Goal: Communication & Community: Answer question/provide support

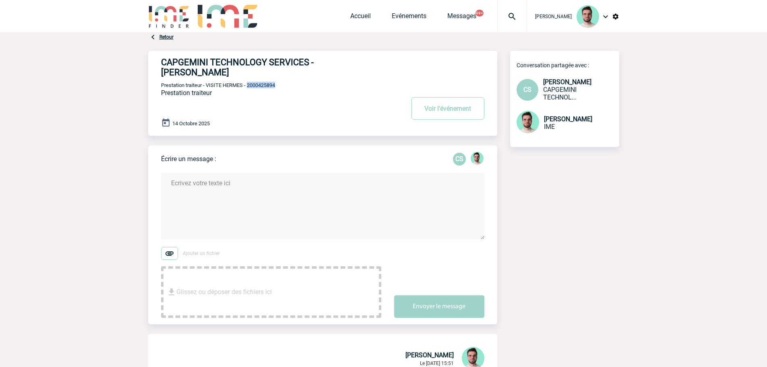
click at [254, 193] on textarea at bounding box center [322, 206] width 323 height 66
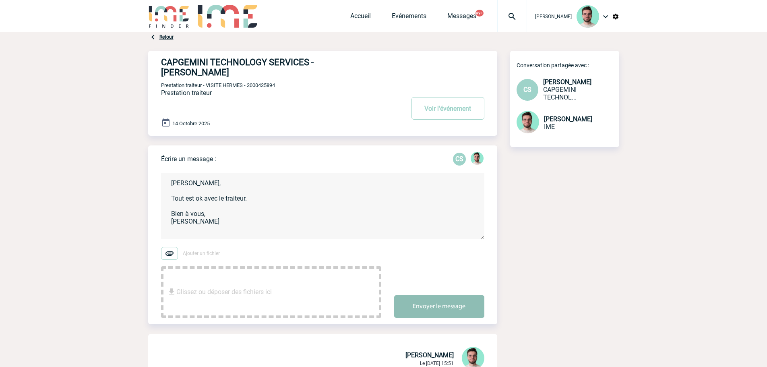
type textarea "Cécile, Tout est ok avec le traiteur. Bien à vous, Benjamin"
click at [434, 296] on button "Envoyer le message" at bounding box center [439, 306] width 90 height 23
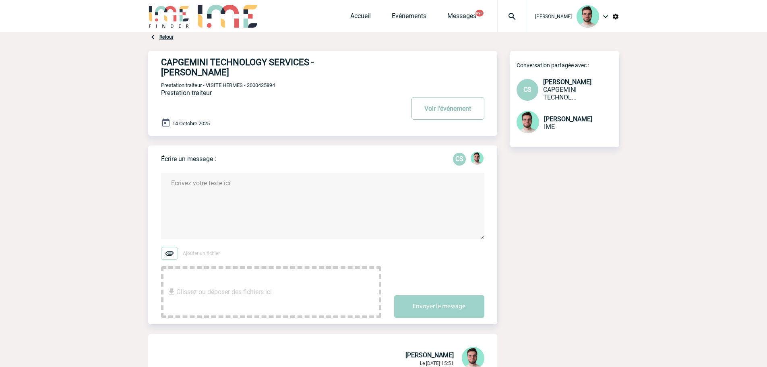
click at [437, 103] on button "Voir l'événement" at bounding box center [448, 108] width 73 height 23
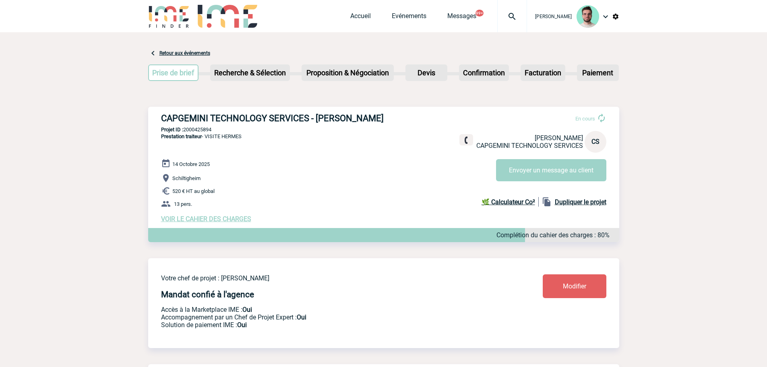
click at [498, 21] on img at bounding box center [512, 17] width 29 height 10
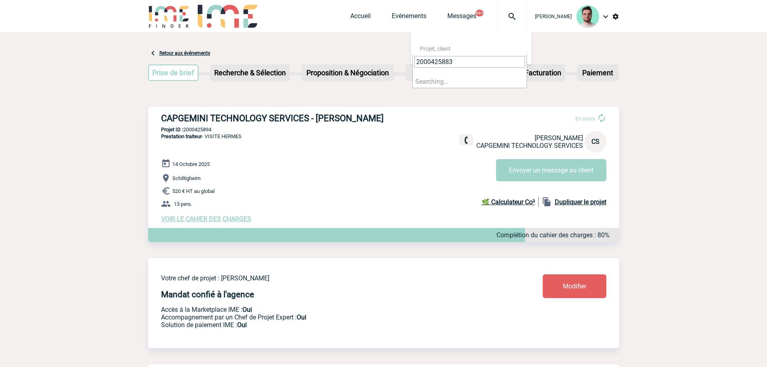
type input "2000425883"
select select "25384"
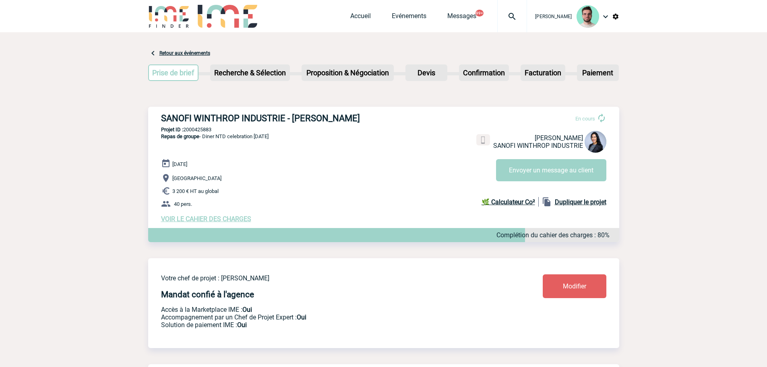
click at [506, 20] on img at bounding box center [512, 17] width 29 height 10
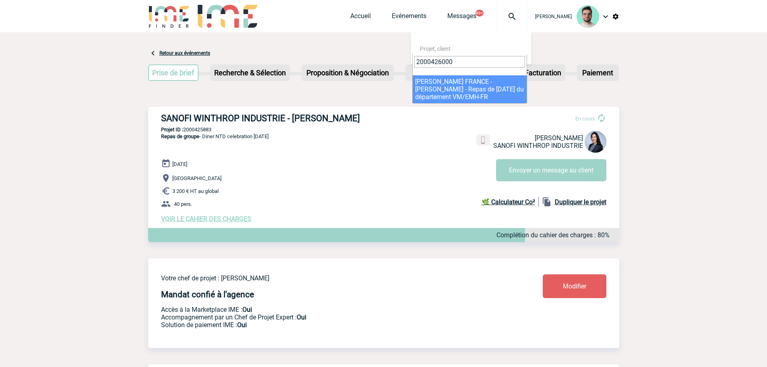
type input "2000426000"
select select "25501"
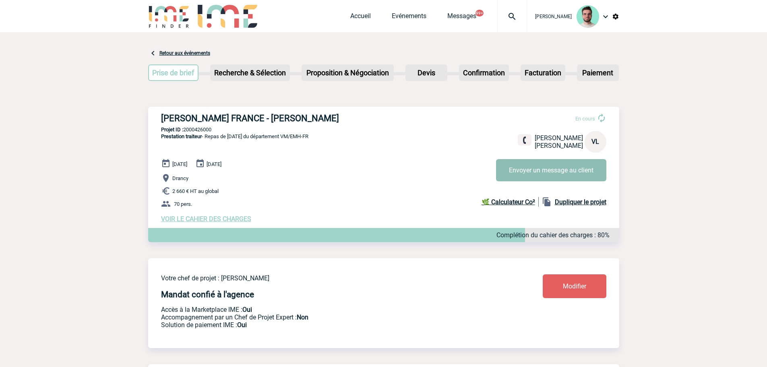
click at [516, 172] on button "Envoyer un message au client" at bounding box center [551, 170] width 110 height 22
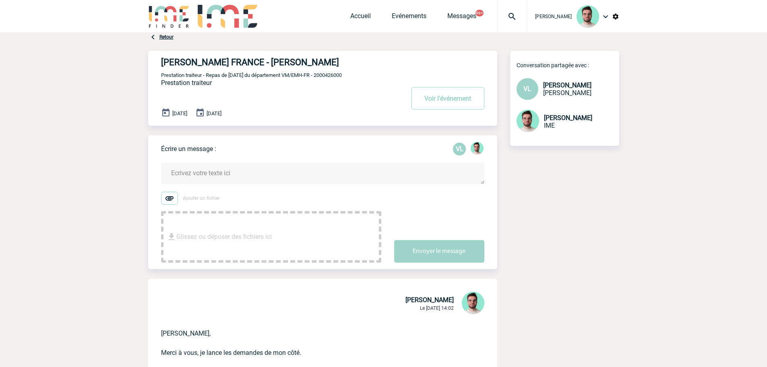
click at [229, 173] on textarea at bounding box center [322, 173] width 323 height 21
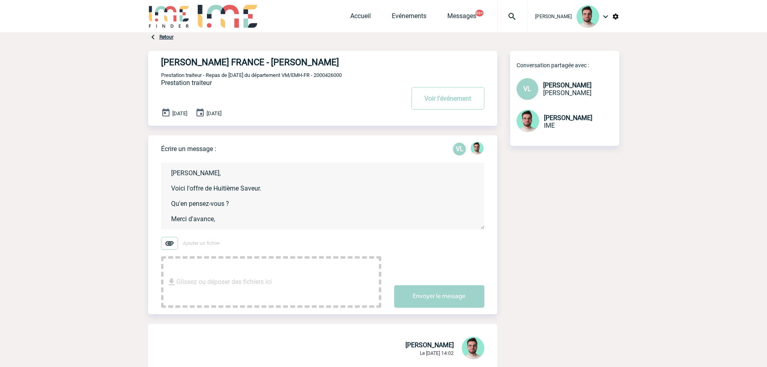
scroll to position [2, 0]
type textarea "Valérie, Voici l'offre de Huitième Saveur. Qu'en pensez-vous ? Merci d'avance, …"
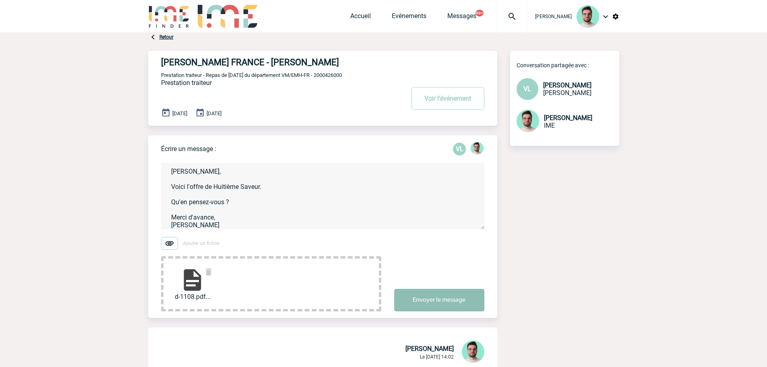
click at [416, 300] on button "Envoyer le message" at bounding box center [439, 300] width 90 height 23
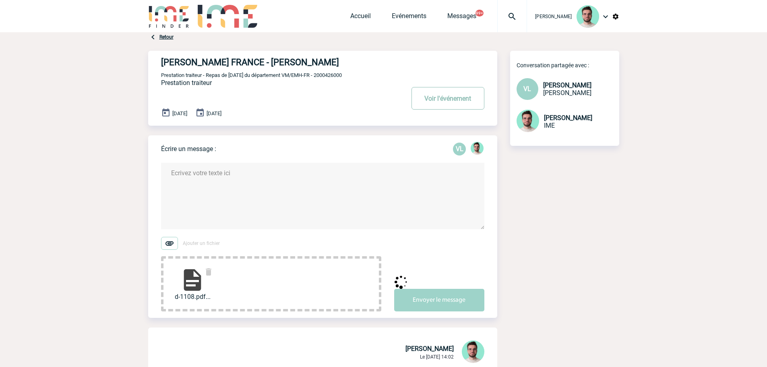
scroll to position [0, 0]
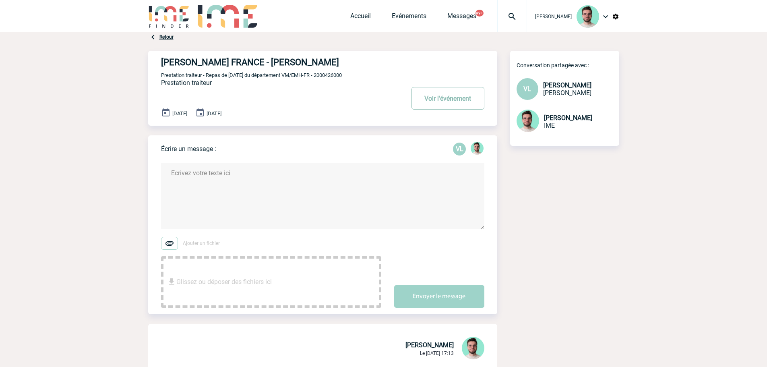
click at [435, 95] on button "Voir l'événement" at bounding box center [448, 98] width 73 height 23
